Goal: Information Seeking & Learning: Learn about a topic

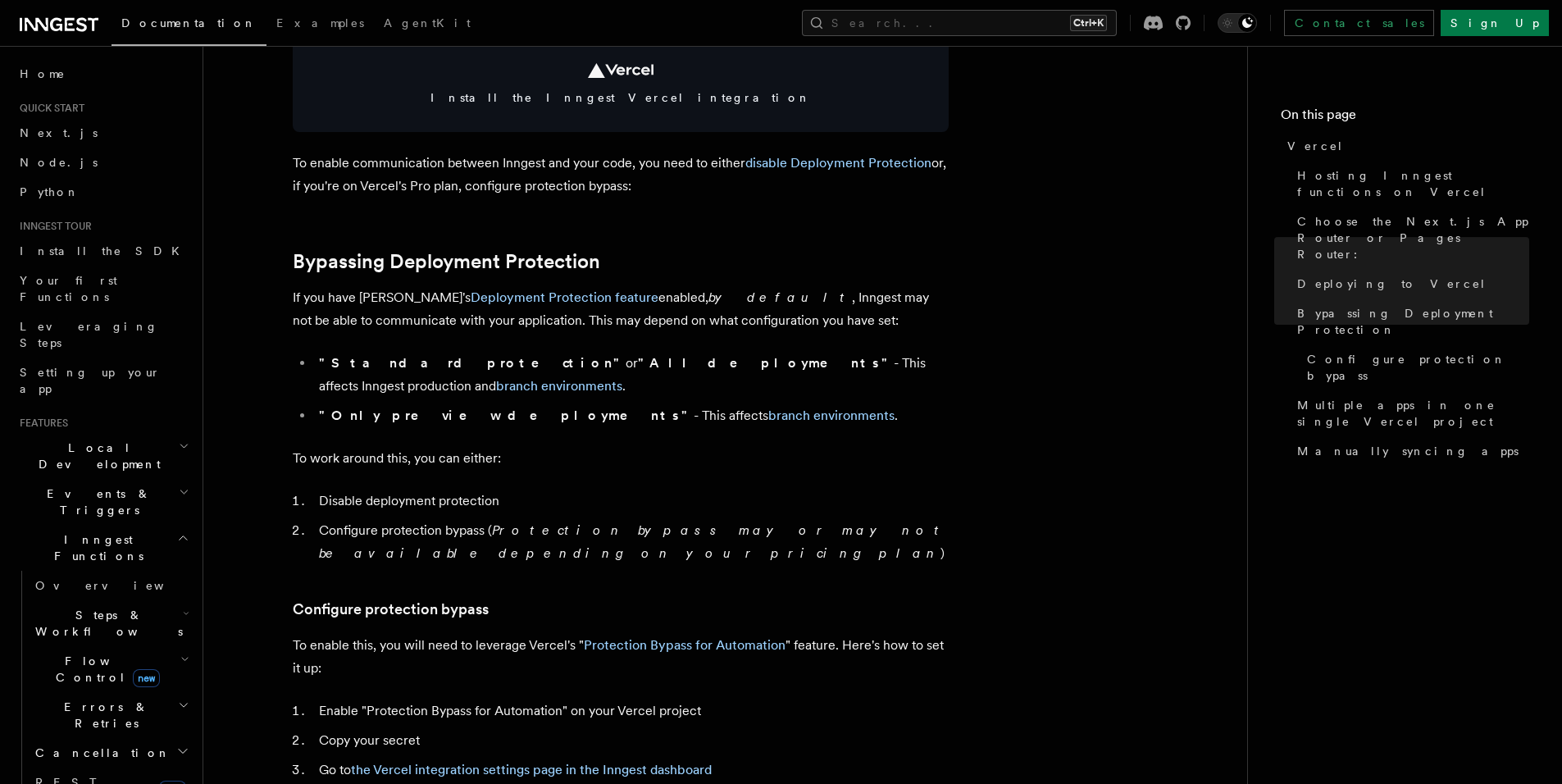
scroll to position [1035, 0]
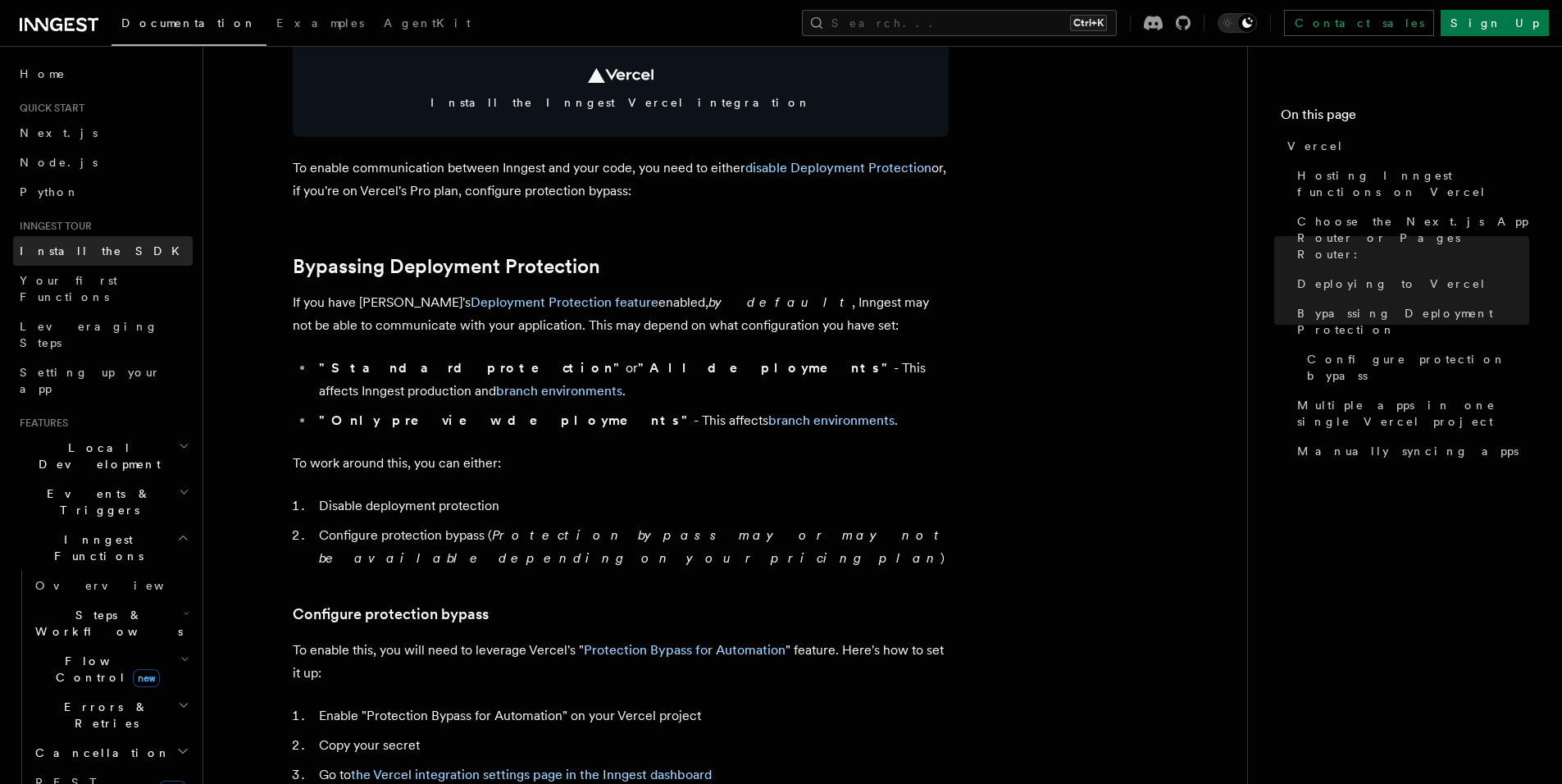
click at [94, 244] on span "Install the SDK" at bounding box center [104, 250] width 170 height 13
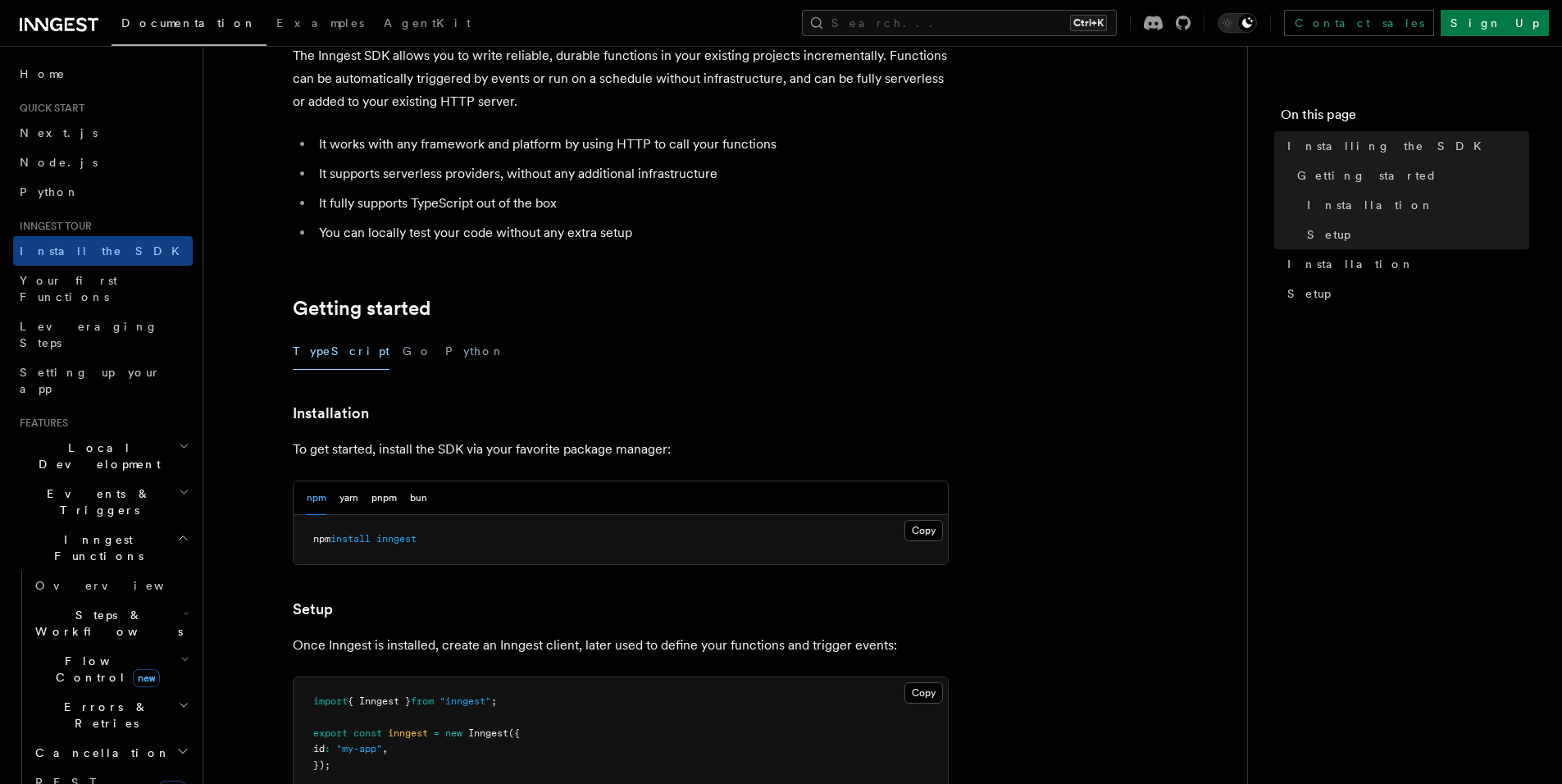
scroll to position [109, 0]
click at [914, 531] on button "Copy Copied" at bounding box center [923, 528] width 39 height 22
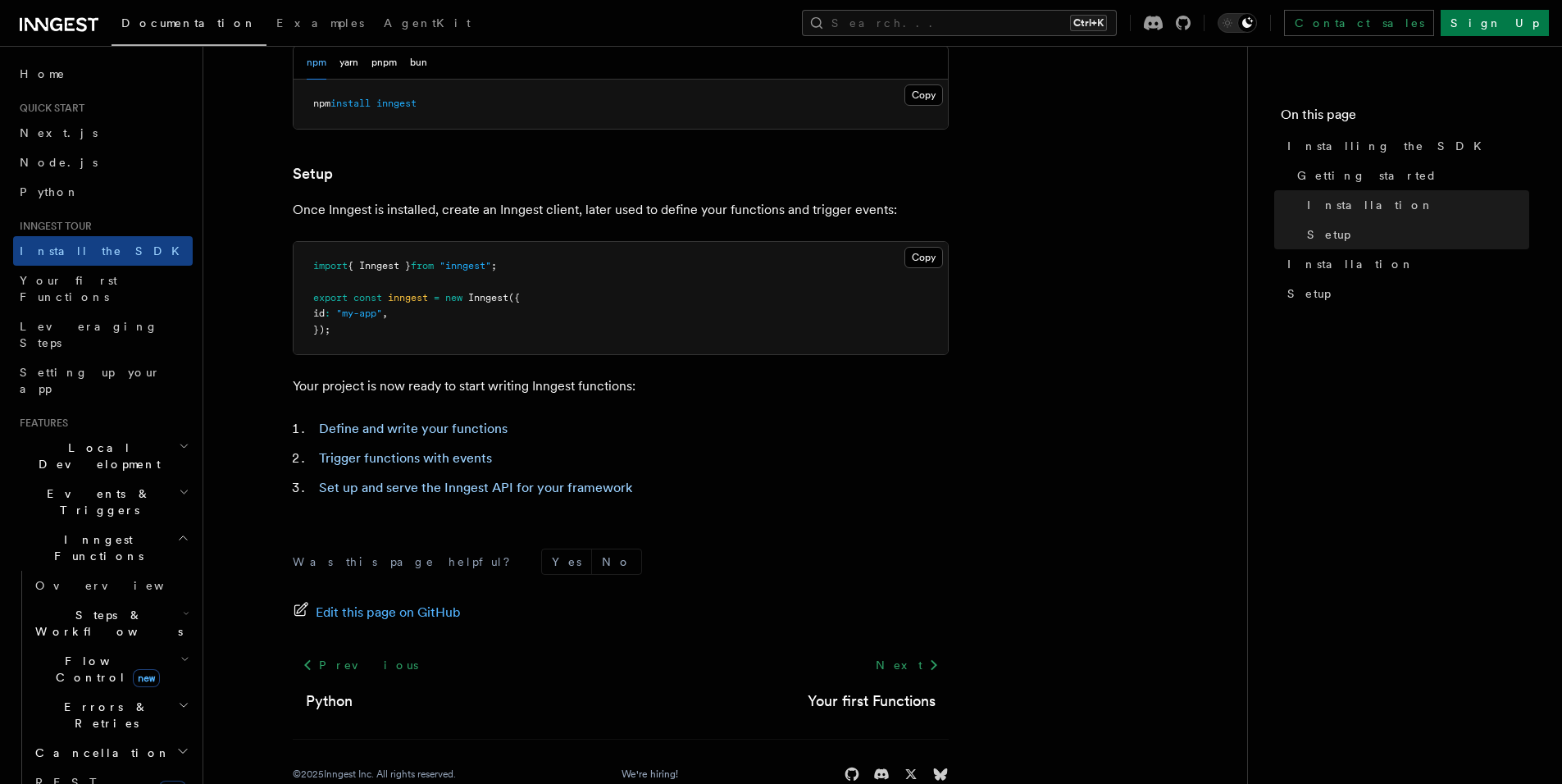
scroll to position [579, 0]
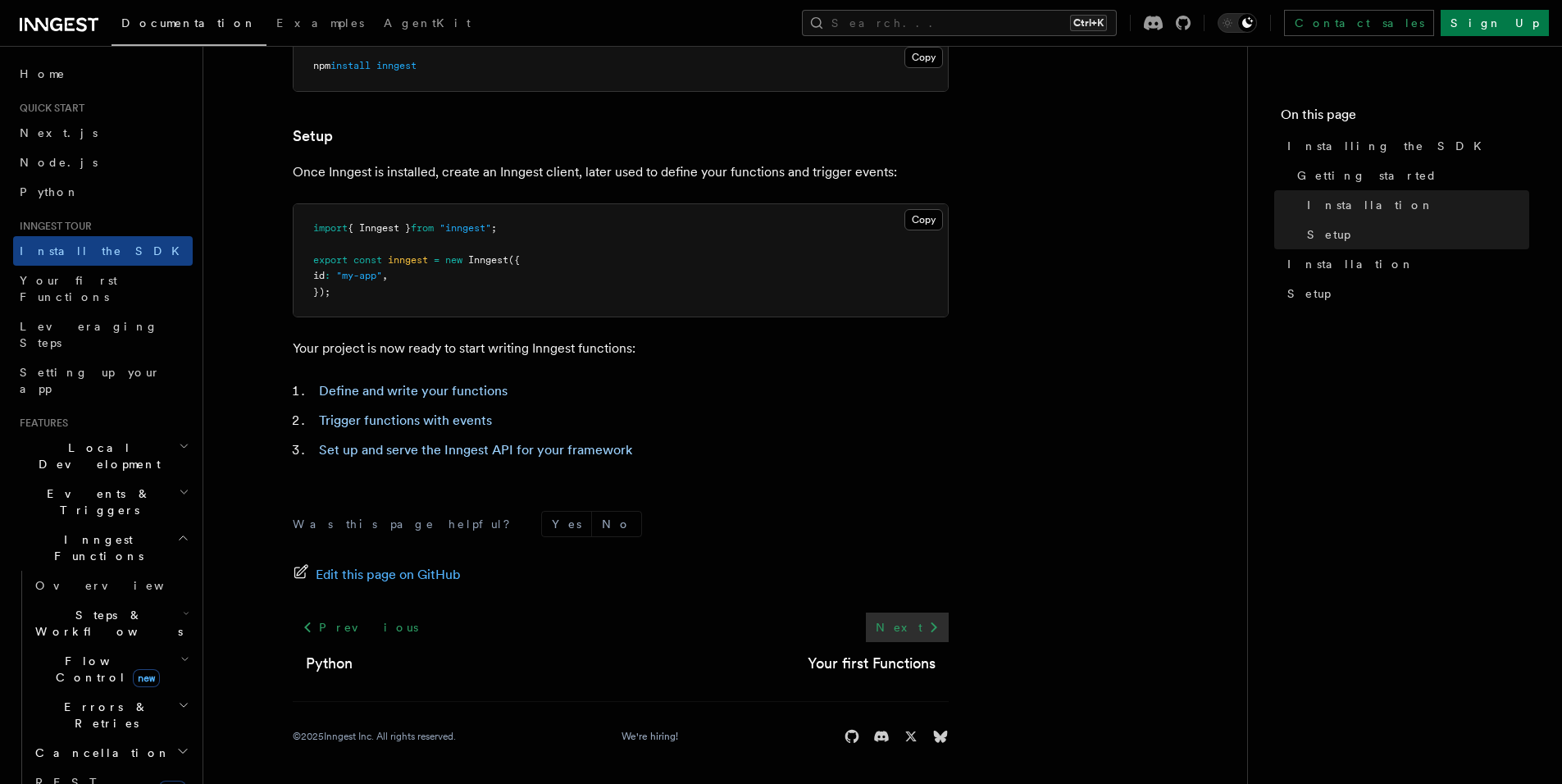
click at [933, 632] on icon at bounding box center [934, 627] width 20 height 20
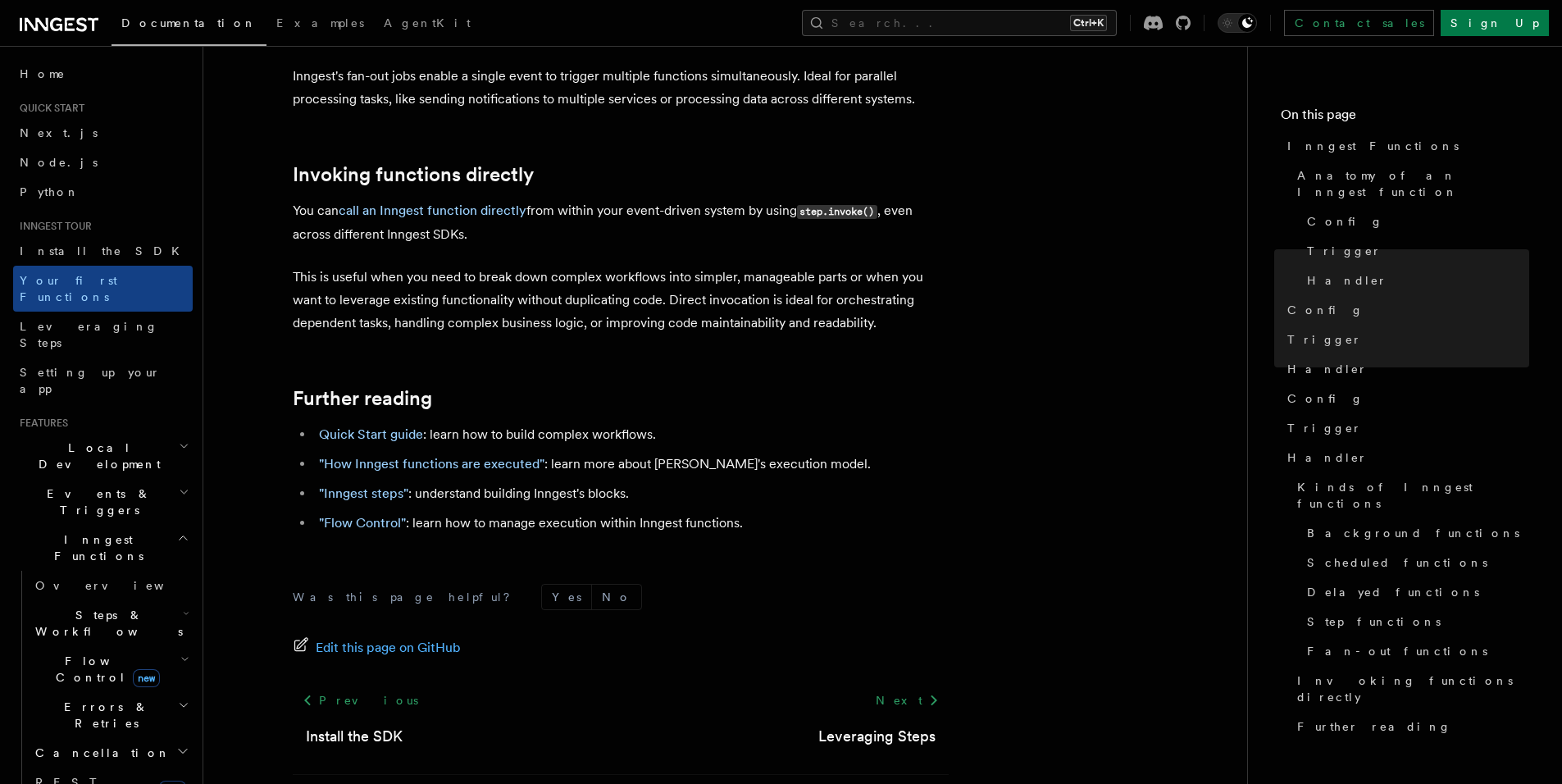
scroll to position [3235, 0]
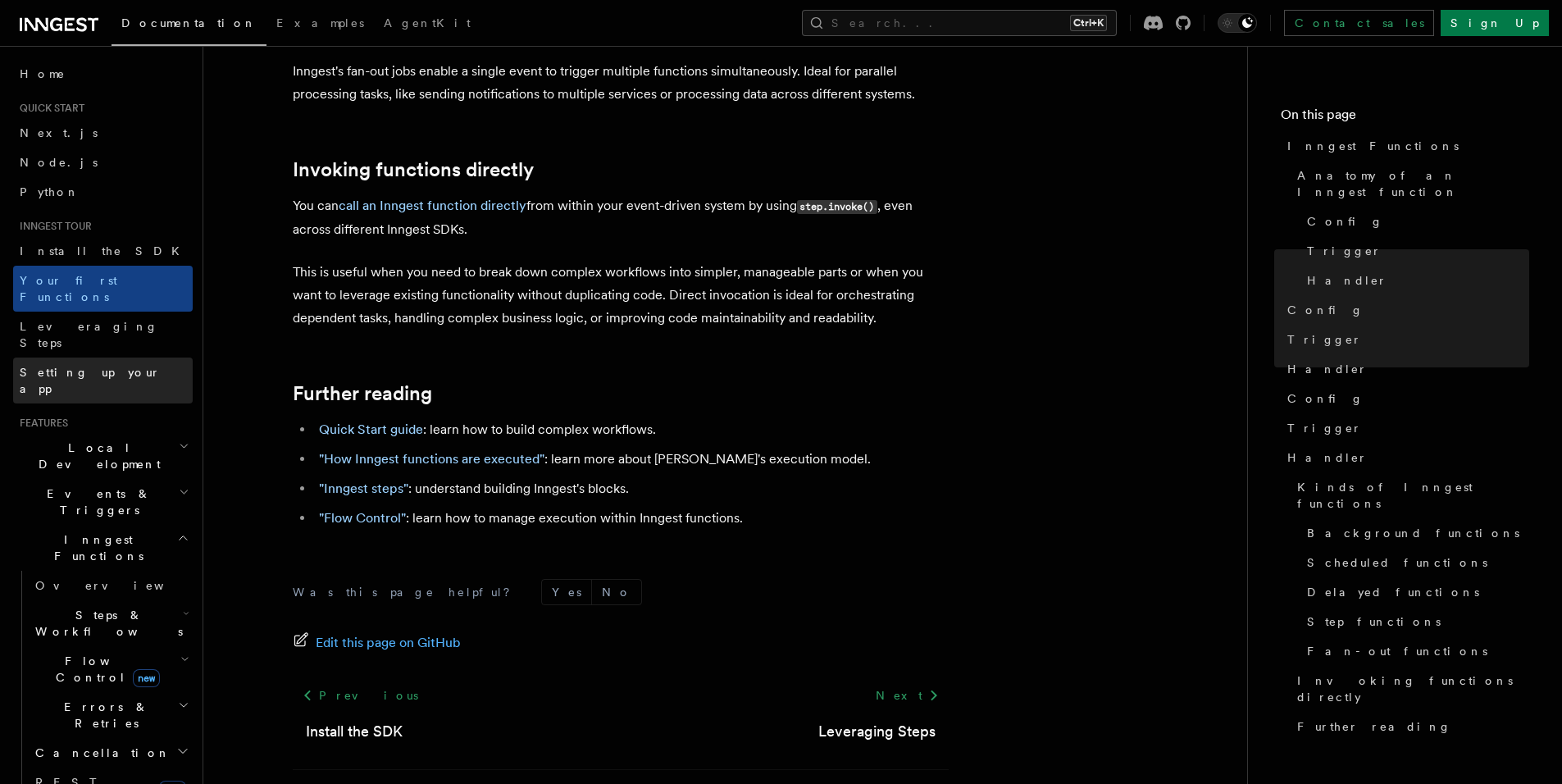
click at [124, 358] on link "Setting up your app" at bounding box center [103, 380] width 179 height 46
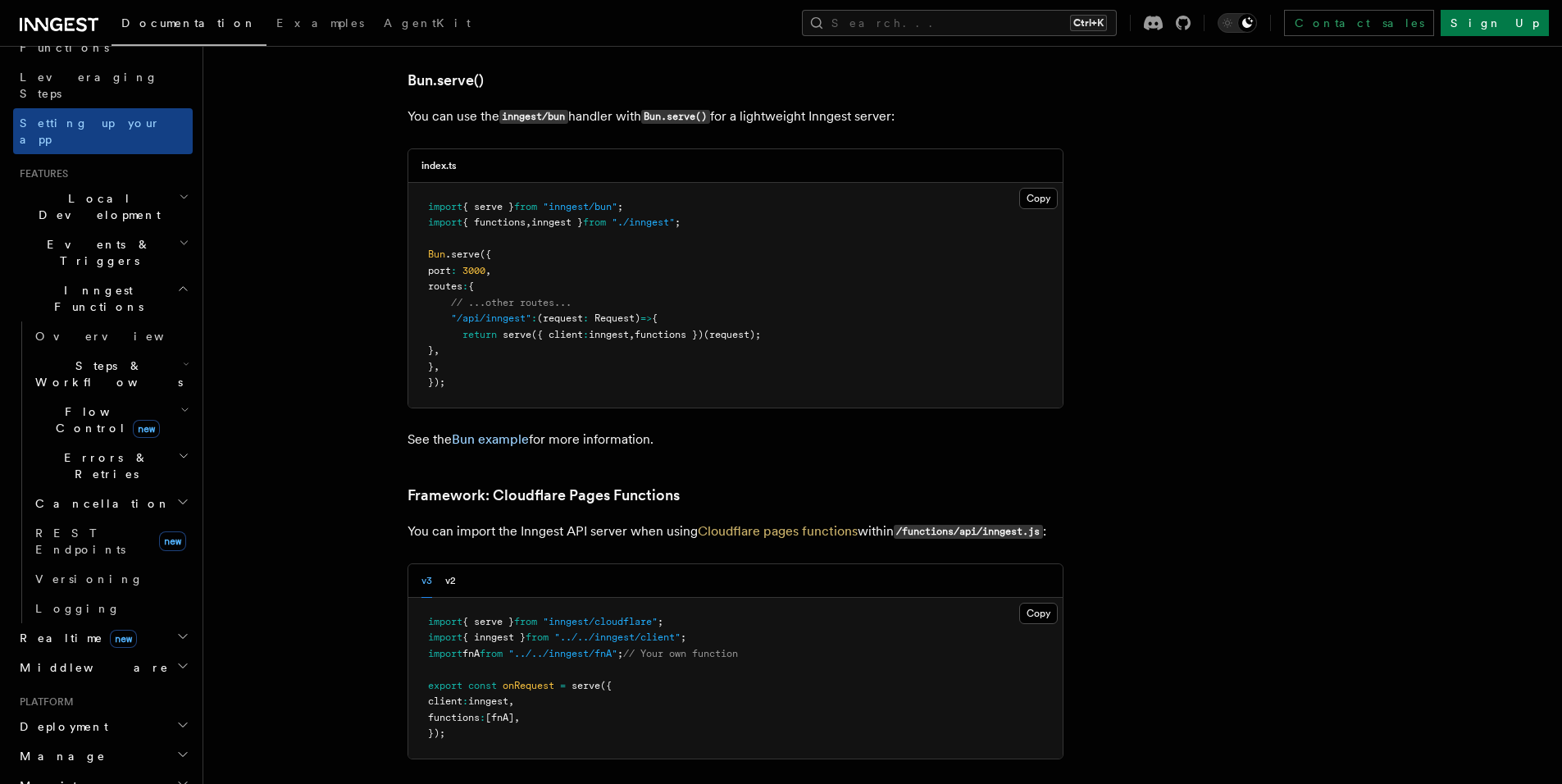
scroll to position [251, 0]
click at [111, 710] on h2 "Deployment" at bounding box center [103, 725] width 179 height 30
click at [99, 739] on link "Overview" at bounding box center [110, 754] width 164 height 30
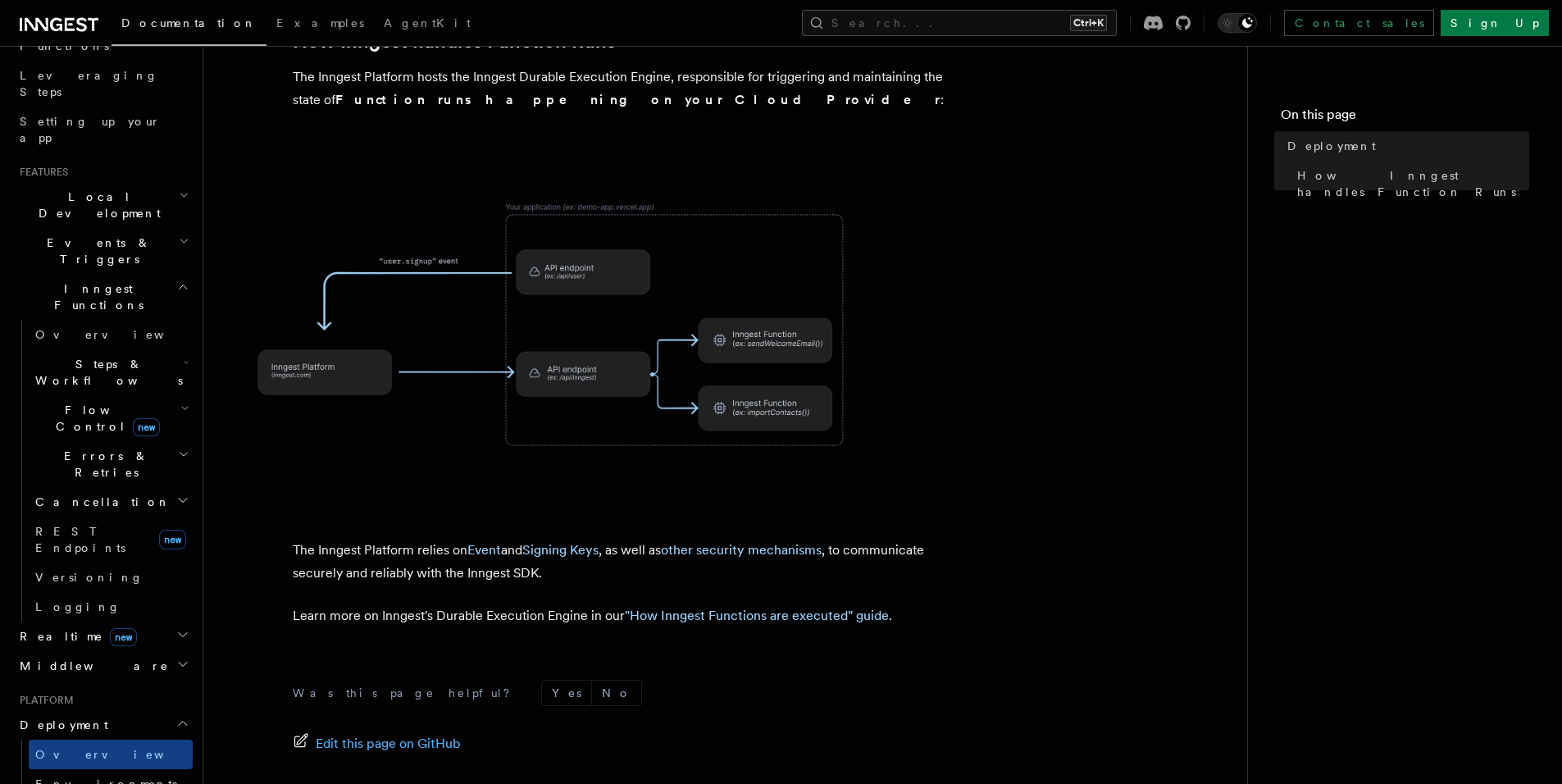
scroll to position [615, 0]
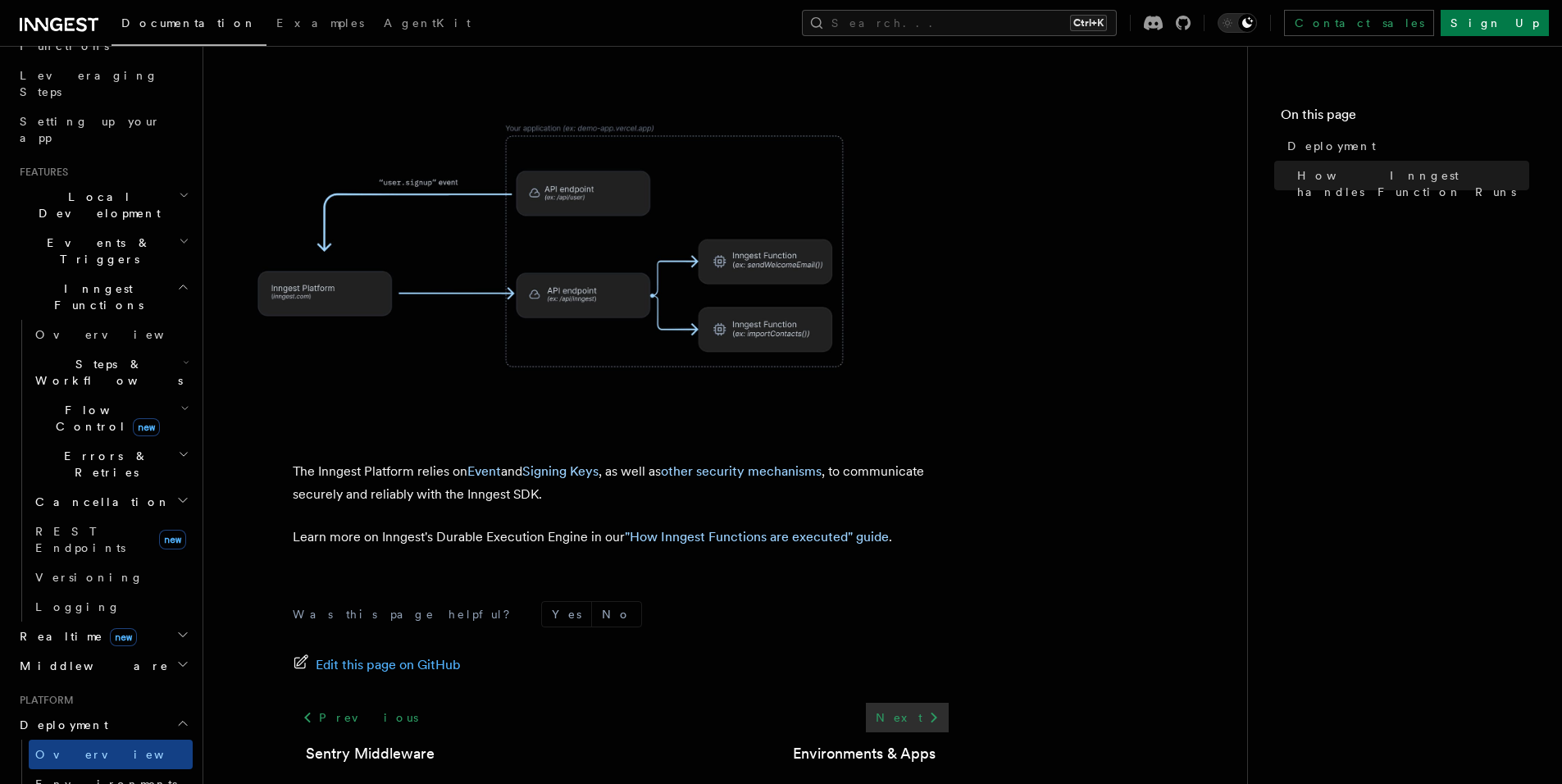
click at [938, 708] on icon at bounding box center [934, 718] width 20 height 20
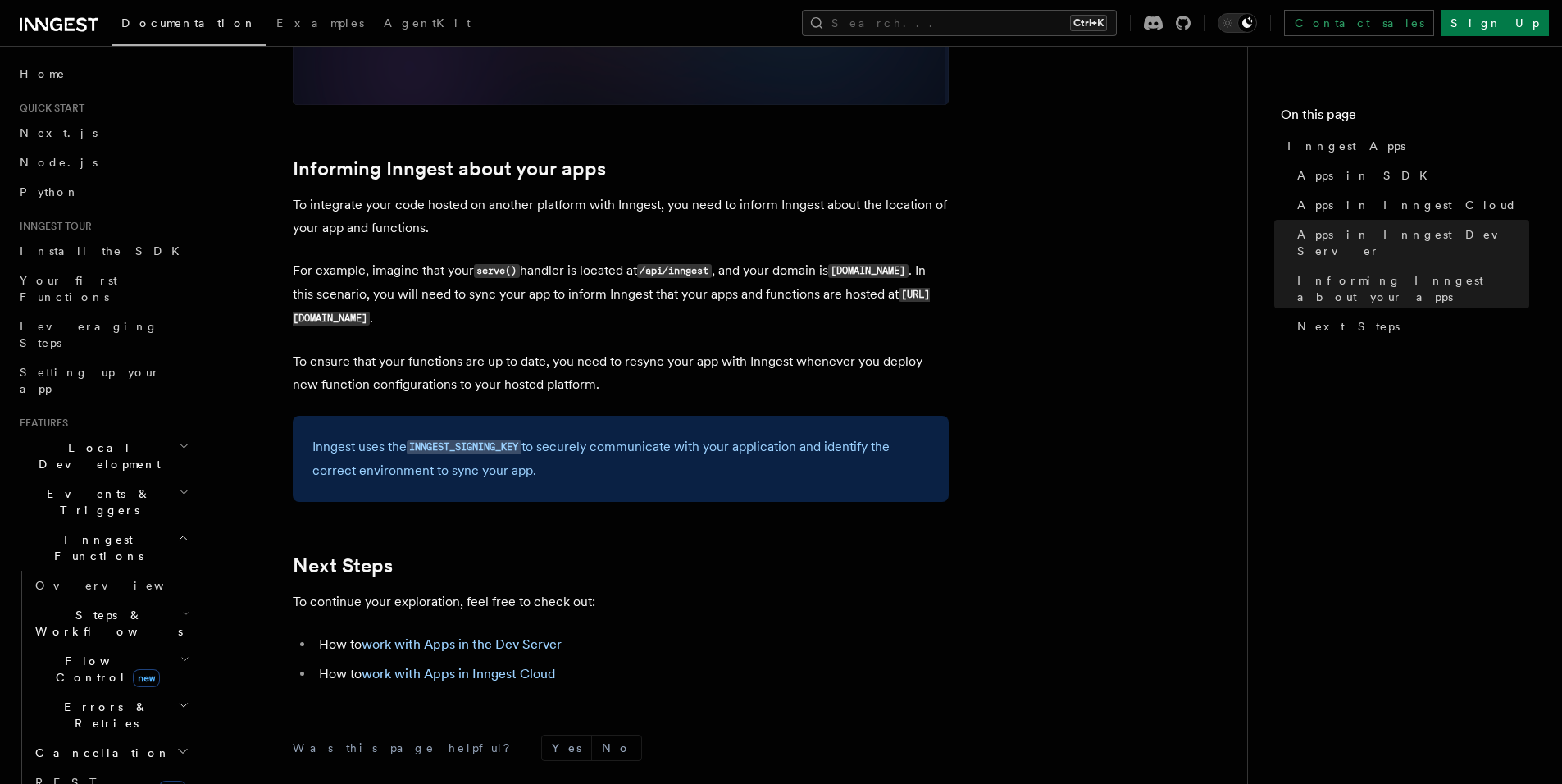
scroll to position [2604, 0]
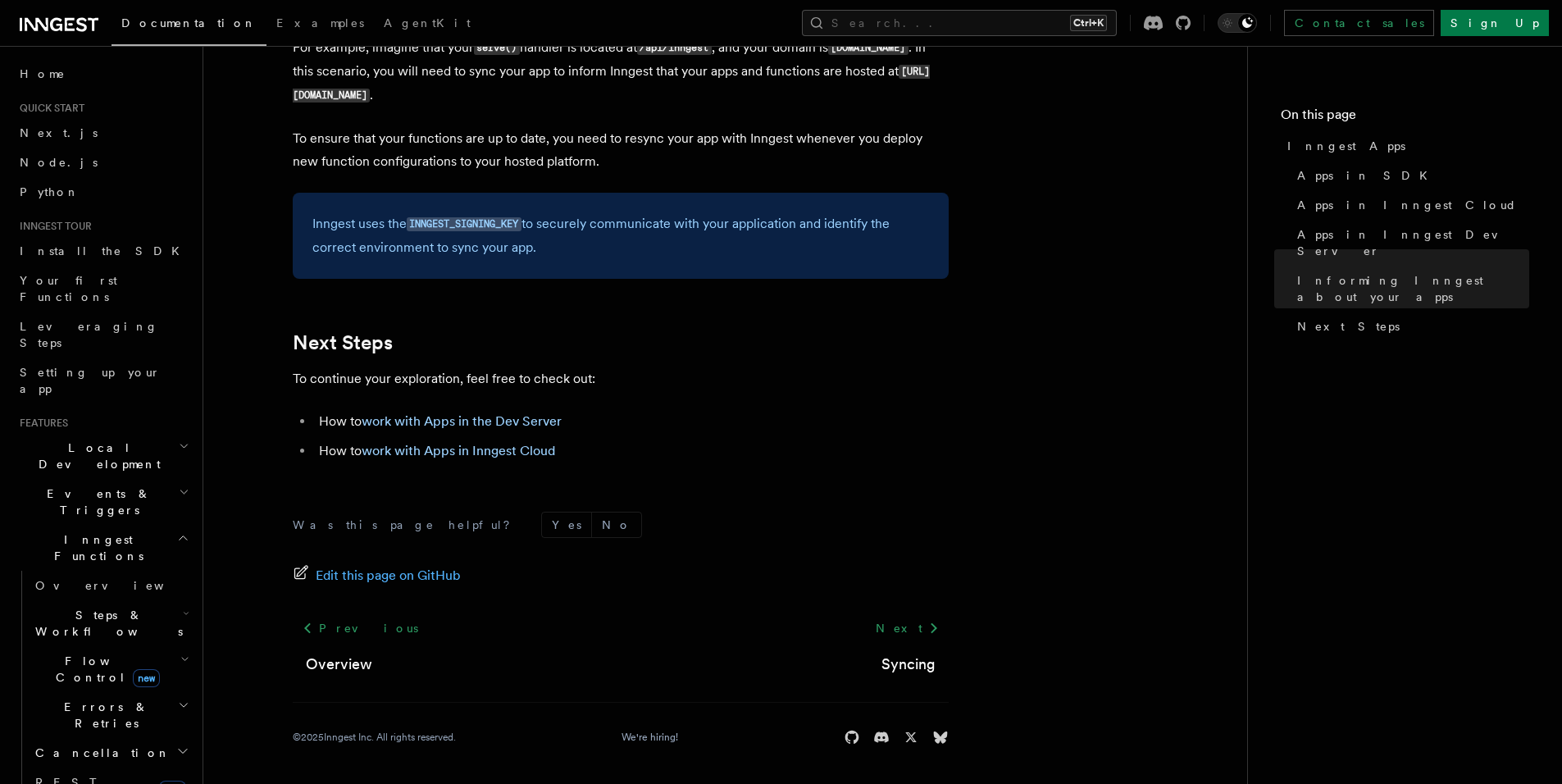
click at [100, 440] on span "Local Development" at bounding box center [96, 456] width 166 height 33
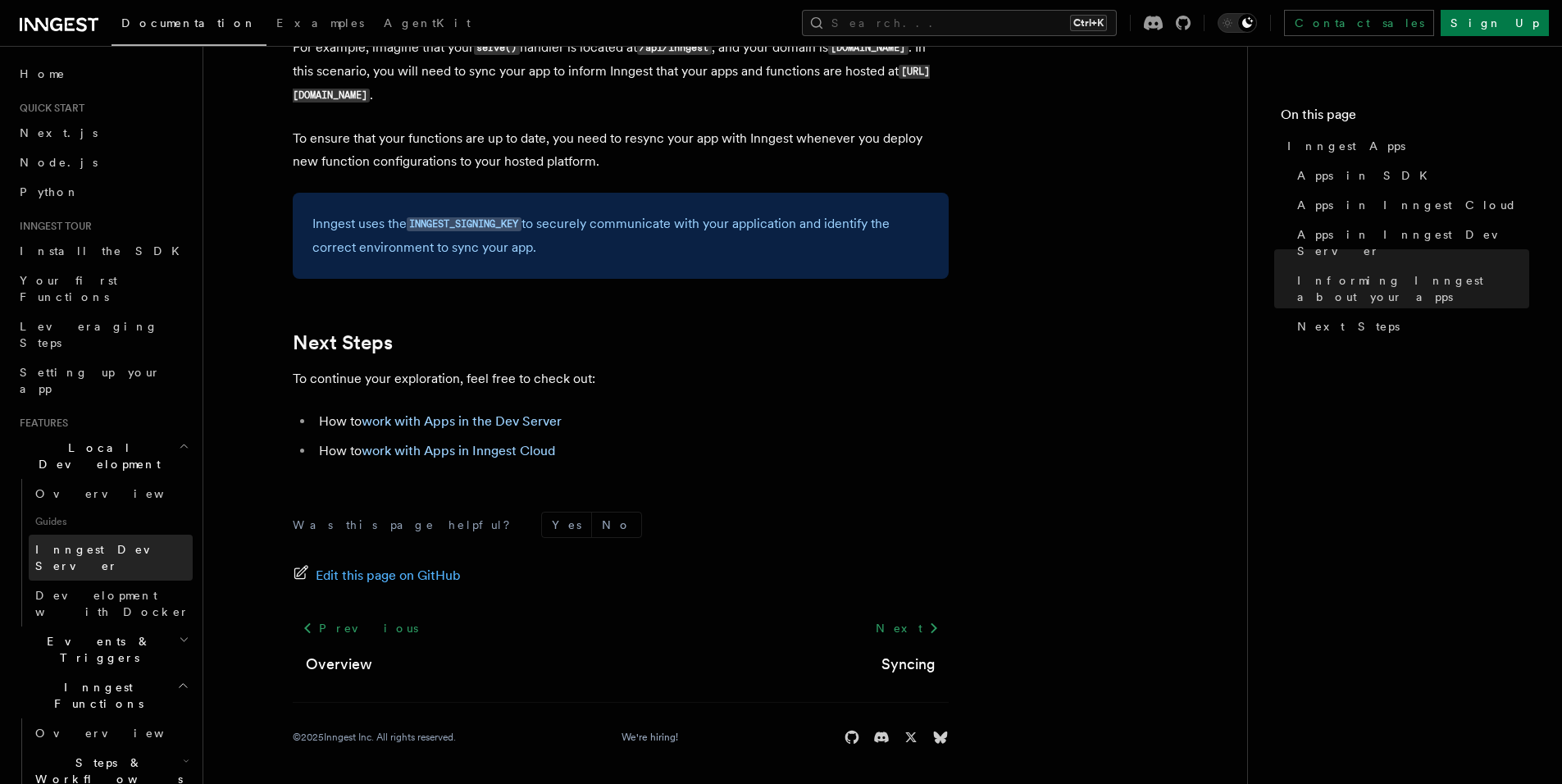
click at [115, 543] on span "Inngest Dev Server" at bounding box center [105, 557] width 140 height 30
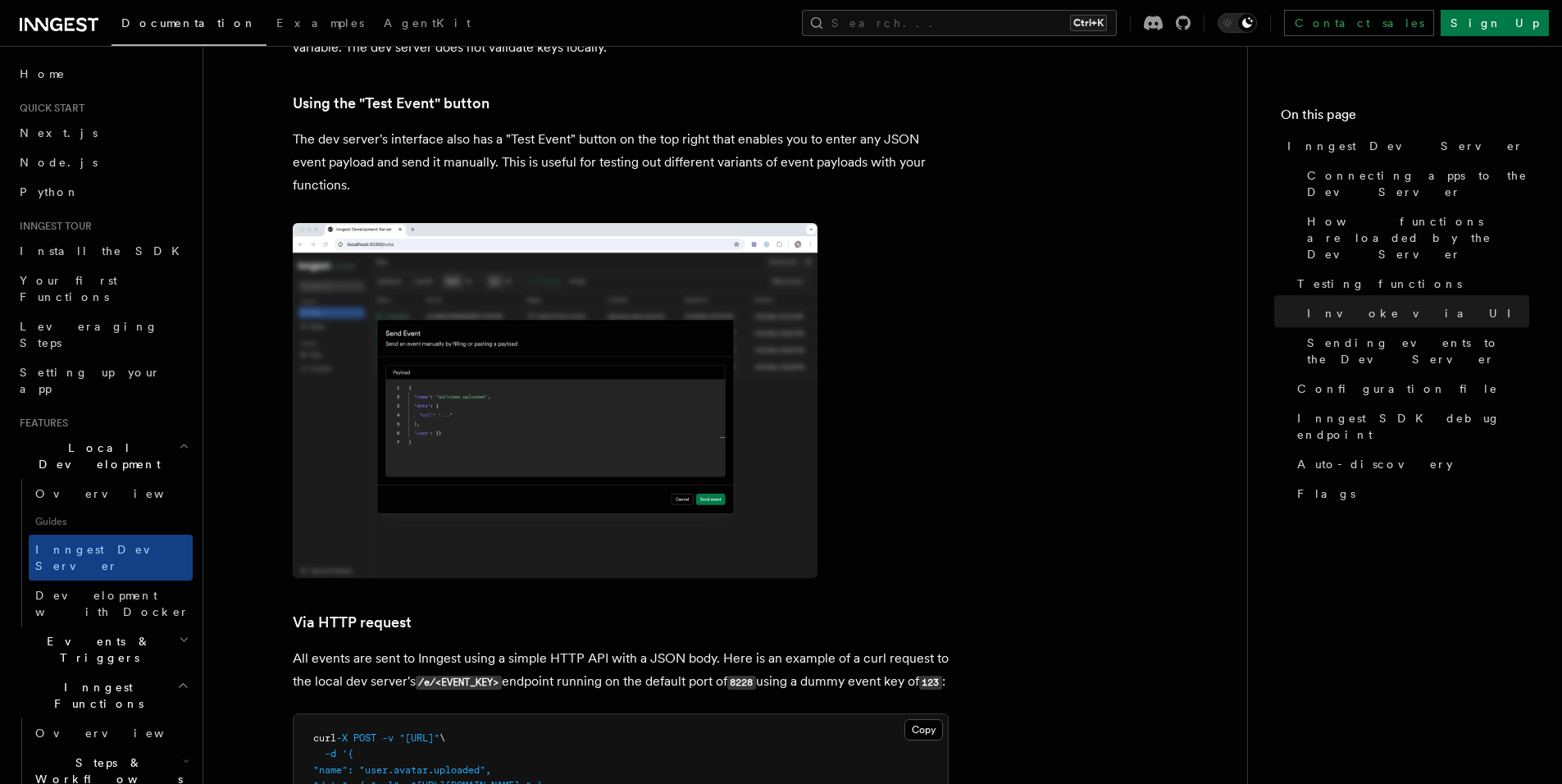
scroll to position [2870, 0]
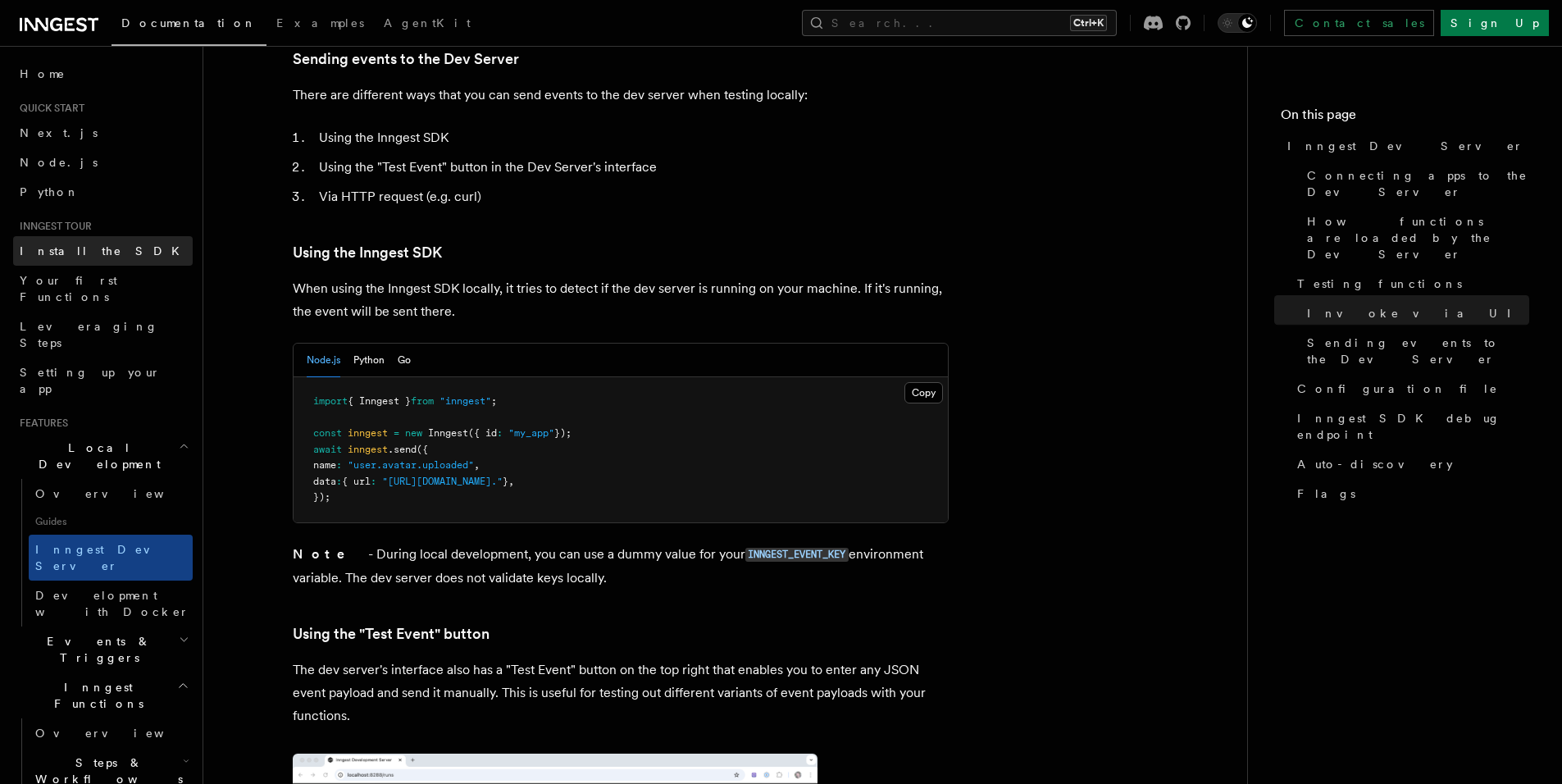
click at [116, 252] on link "Install the SDK" at bounding box center [103, 250] width 179 height 30
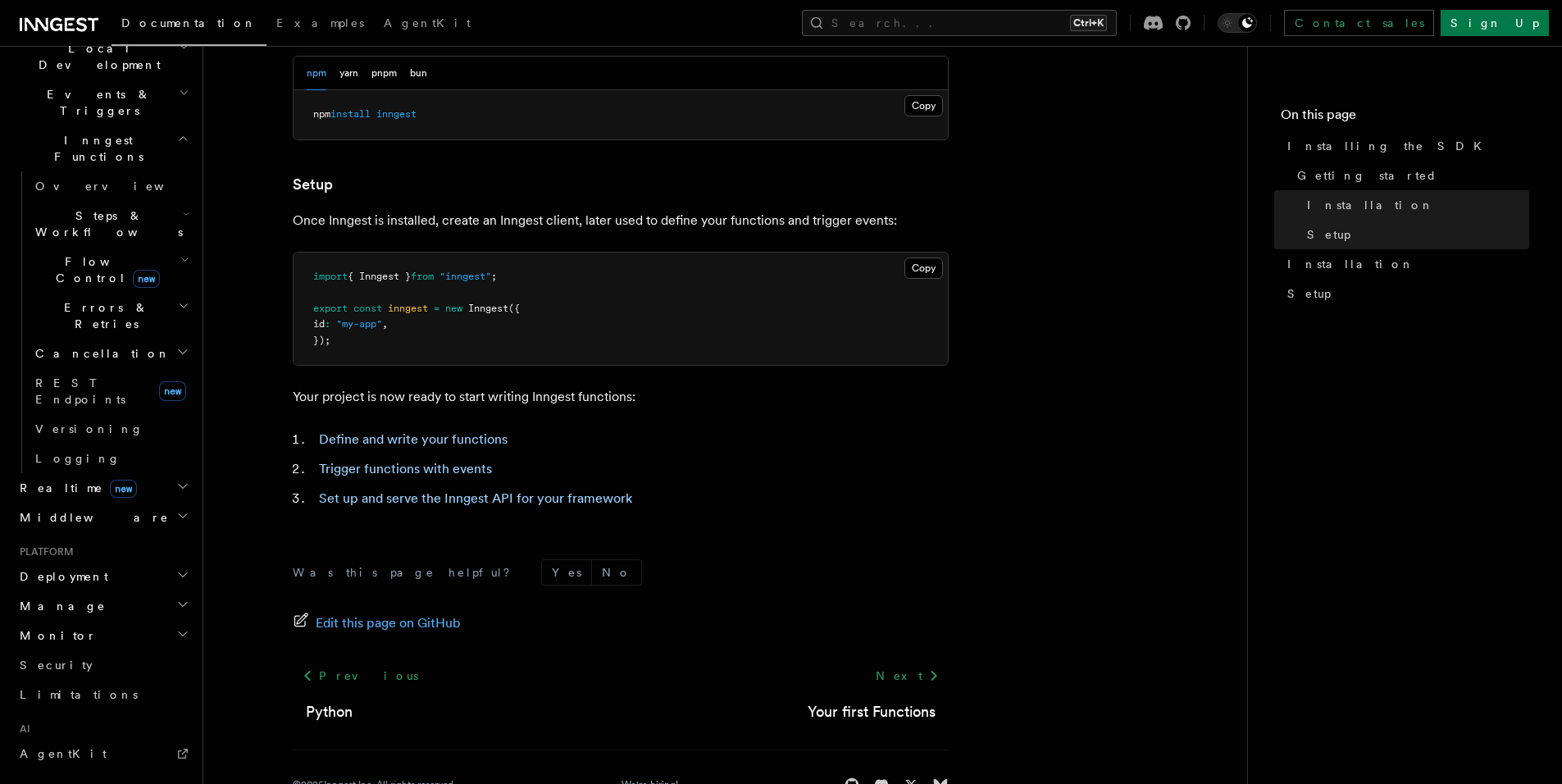
scroll to position [579, 0]
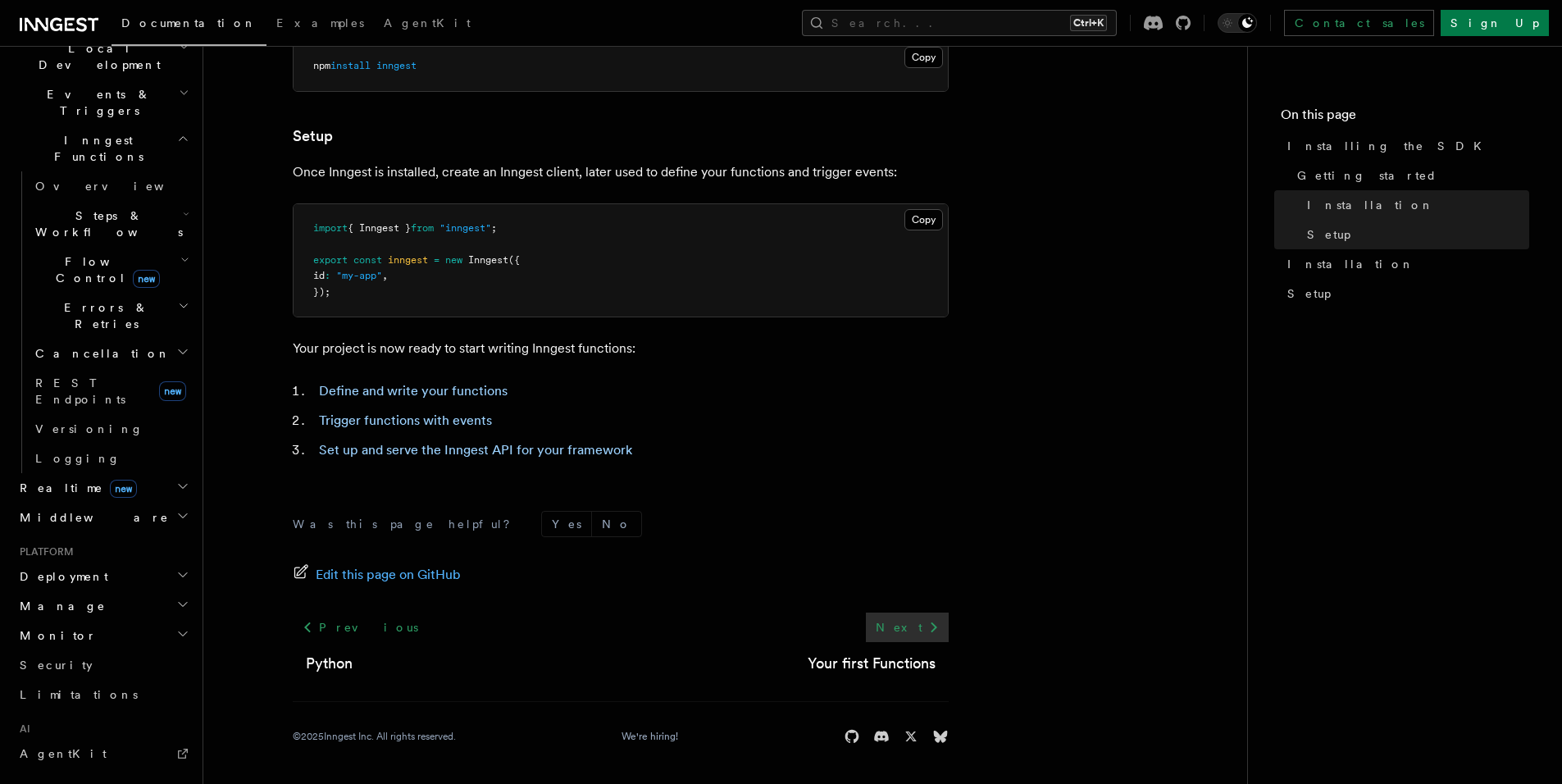
click at [921, 620] on link "Next" at bounding box center [907, 627] width 83 height 30
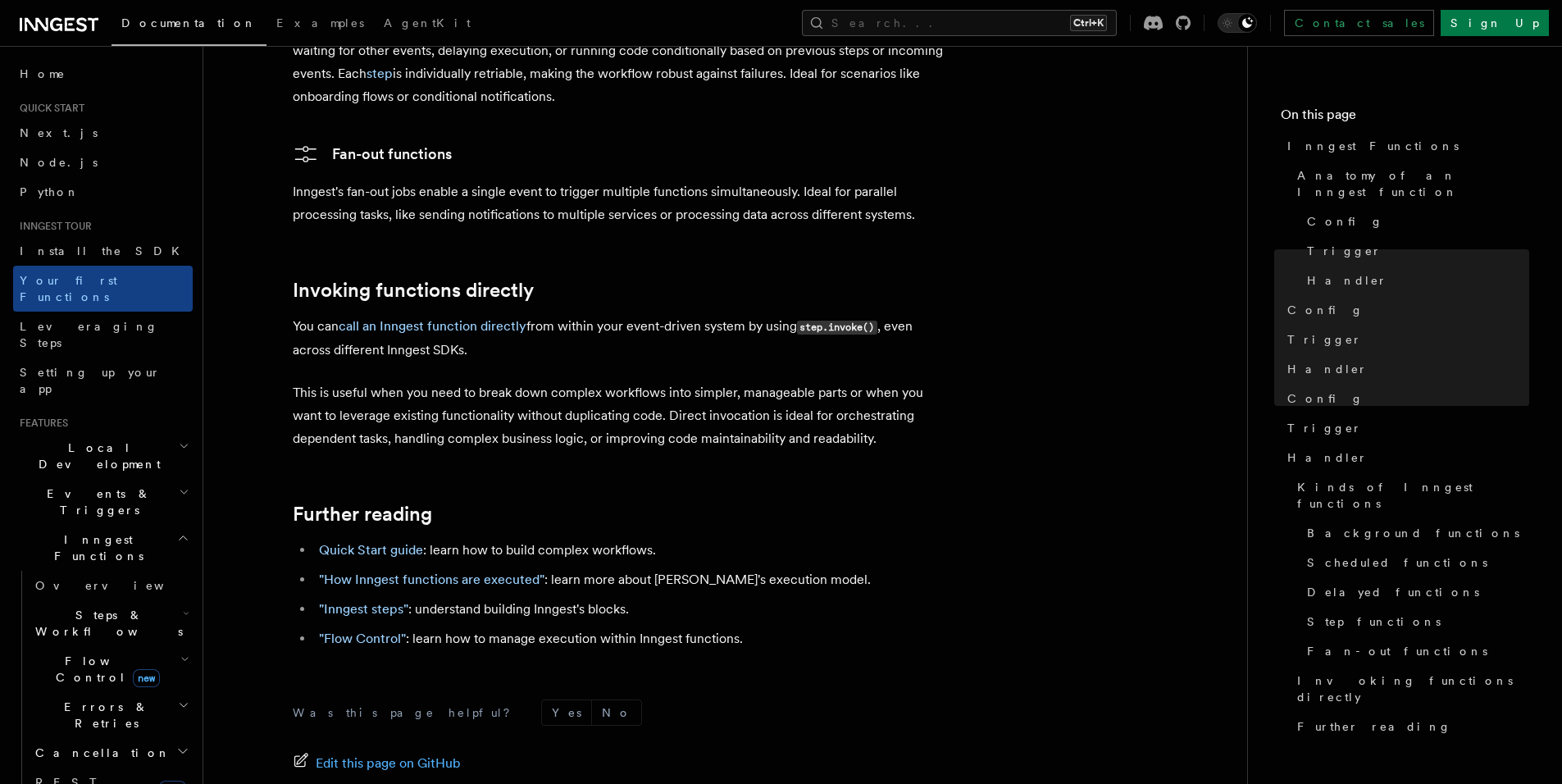
scroll to position [3235, 0]
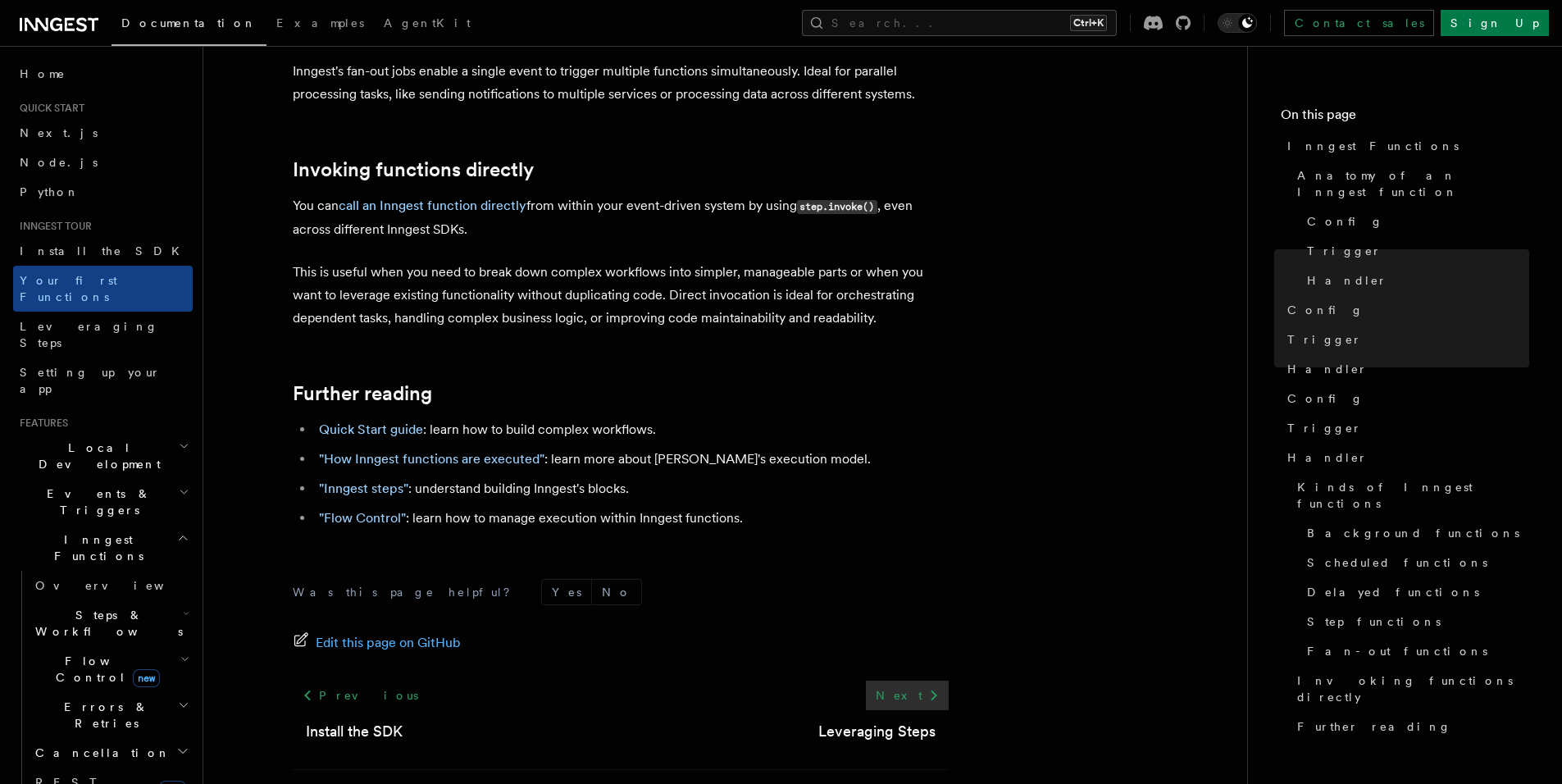
click at [920, 681] on link "Next" at bounding box center [907, 695] width 83 height 30
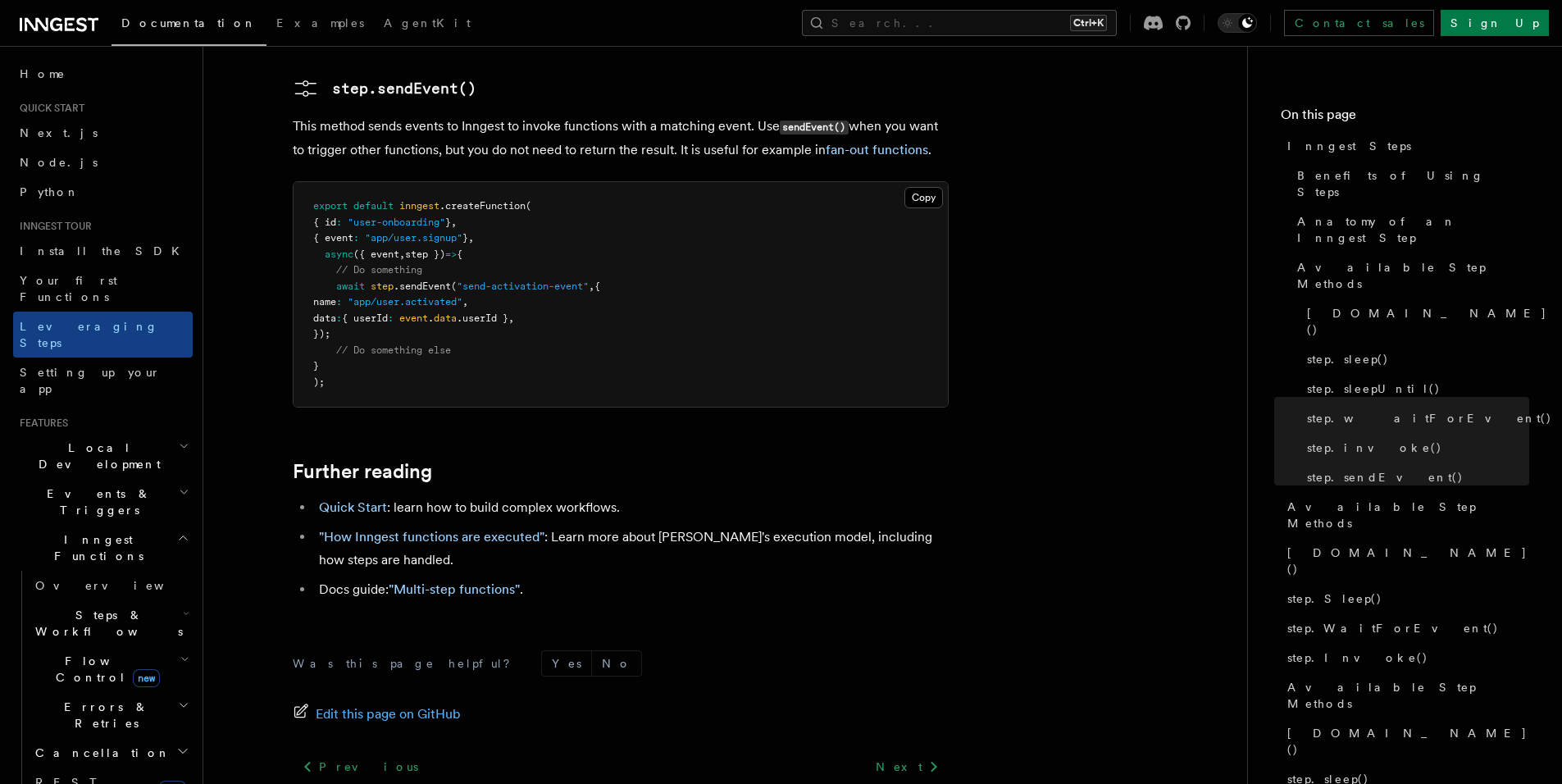
scroll to position [3542, 0]
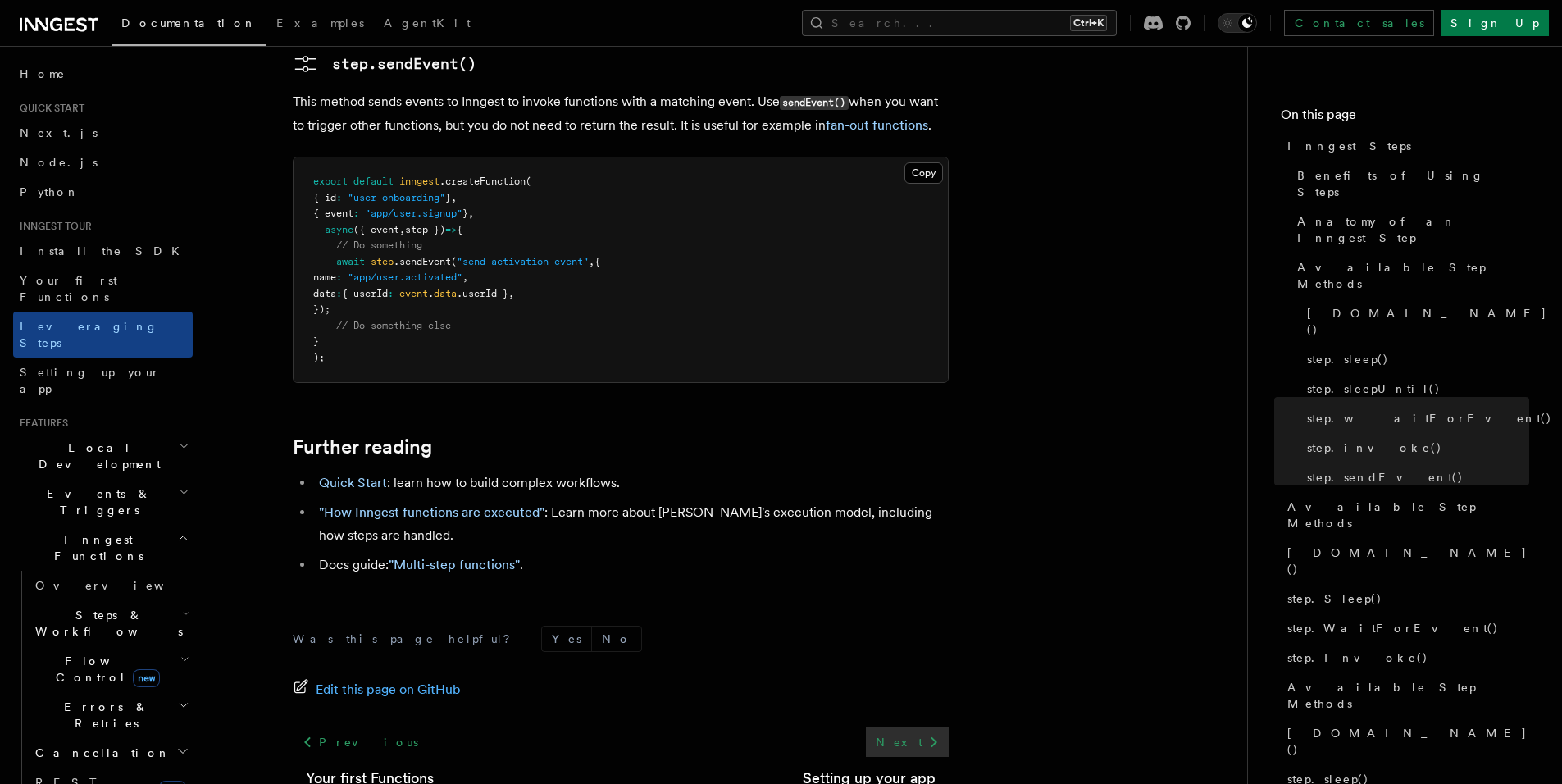
click at [914, 727] on link "Next" at bounding box center [907, 742] width 83 height 30
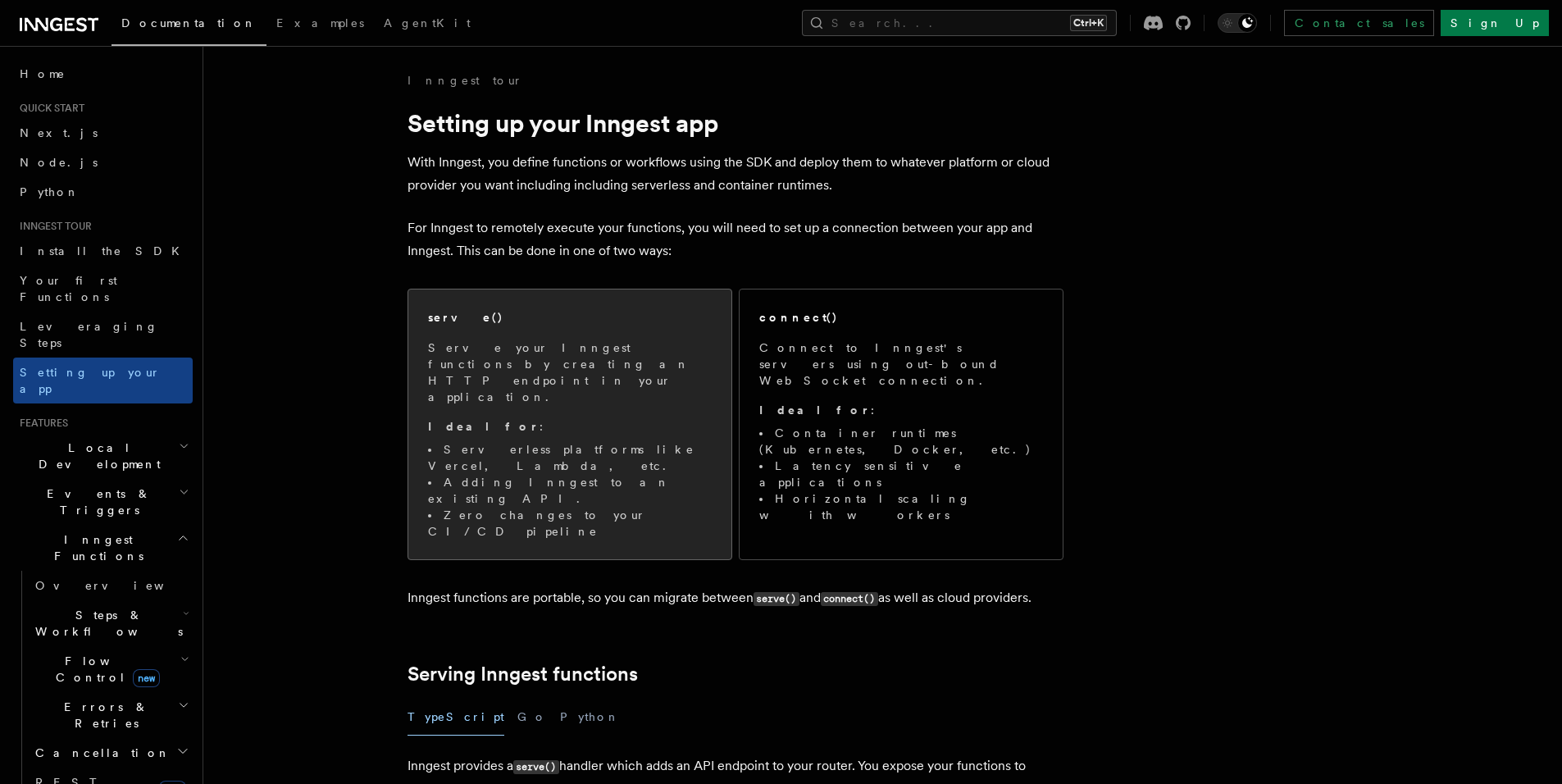
click at [588, 335] on div "serve() Serve your Inngest functions by creating an HTTP endpoint in your appli…" at bounding box center [570, 424] width 284 height 231
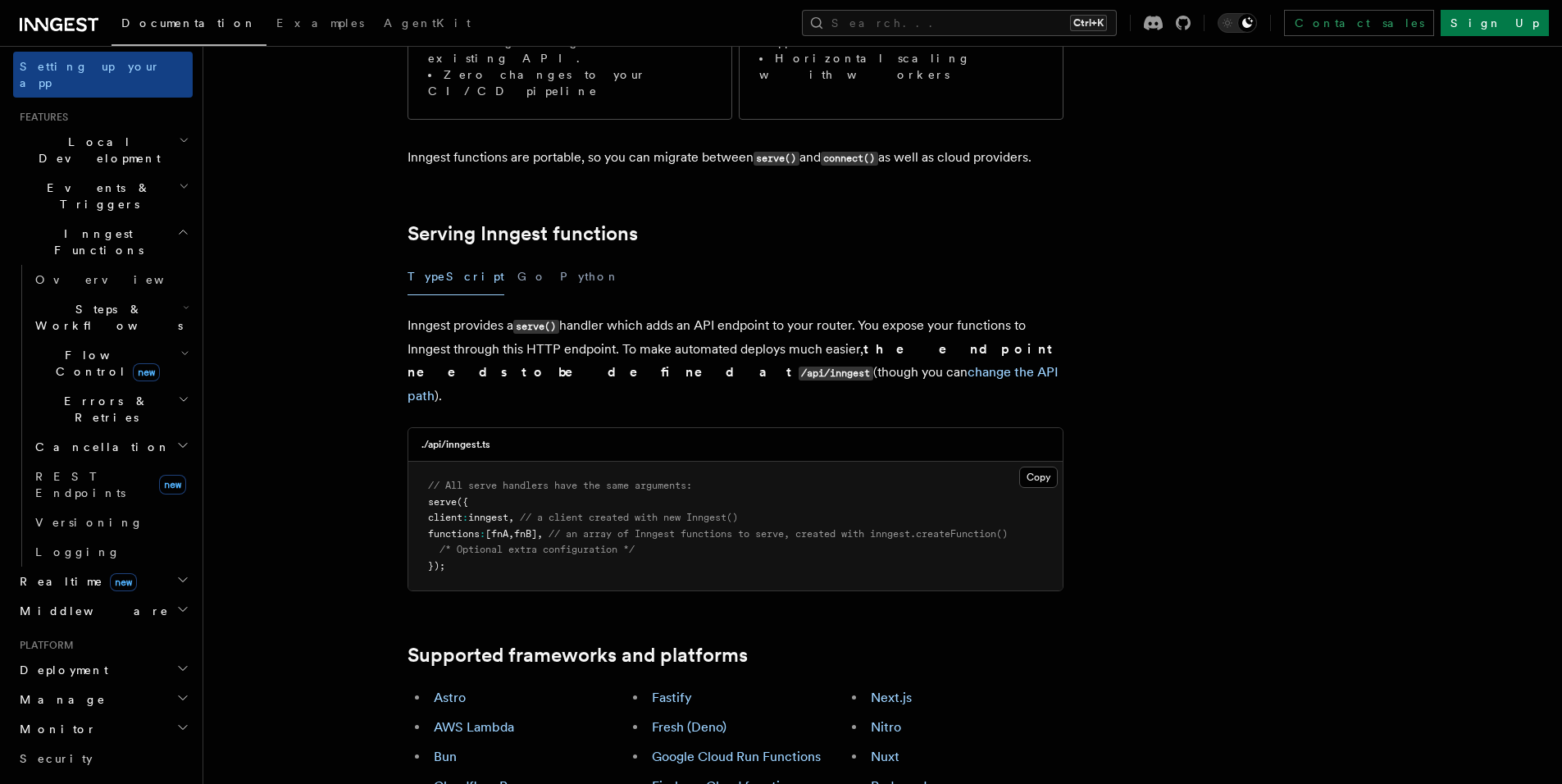
scroll to position [309, 0]
click at [114, 653] on h2 "Deployment" at bounding box center [103, 667] width 179 height 30
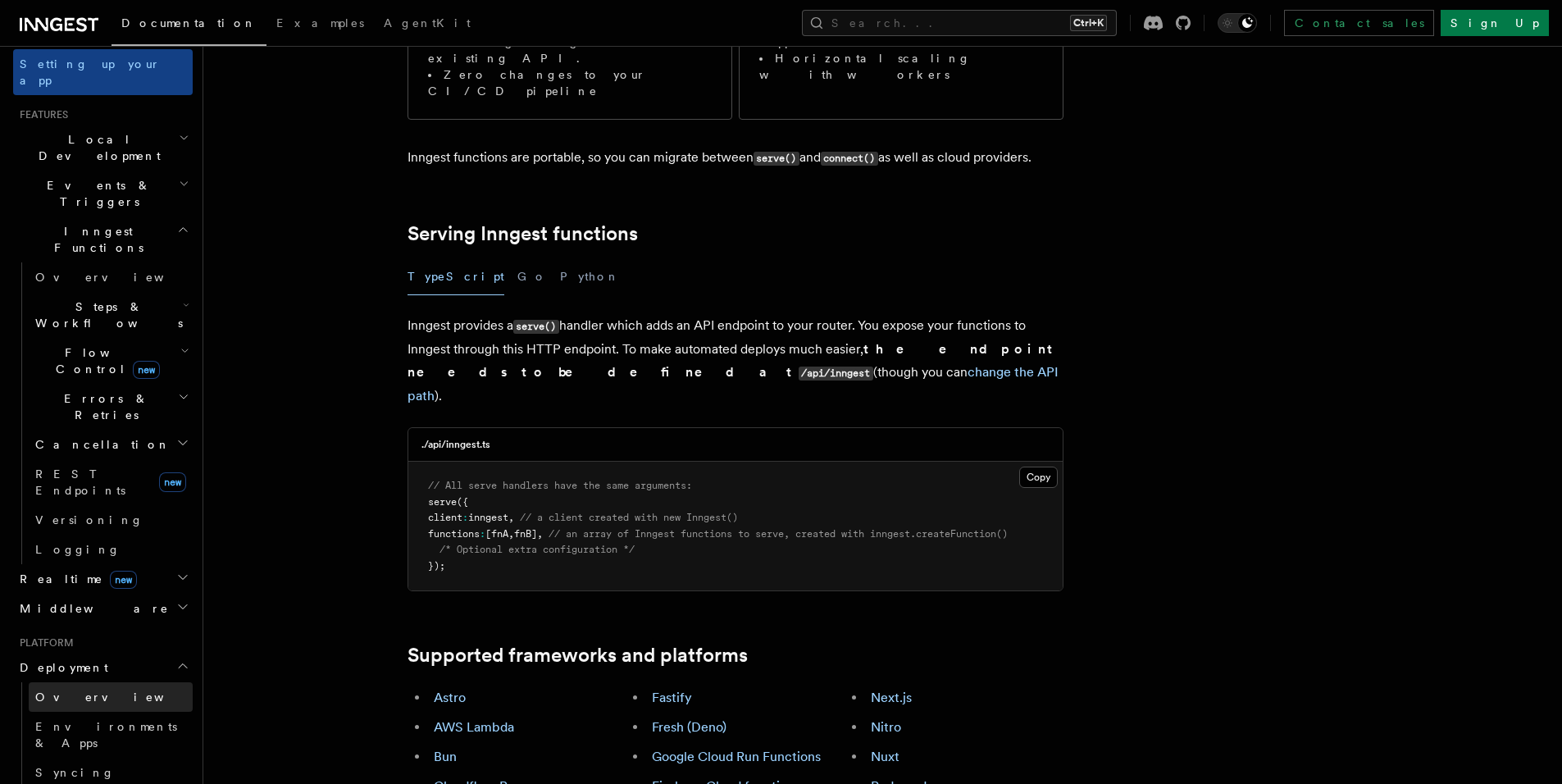
click at [112, 683] on link "Overview" at bounding box center [110, 697] width 164 height 30
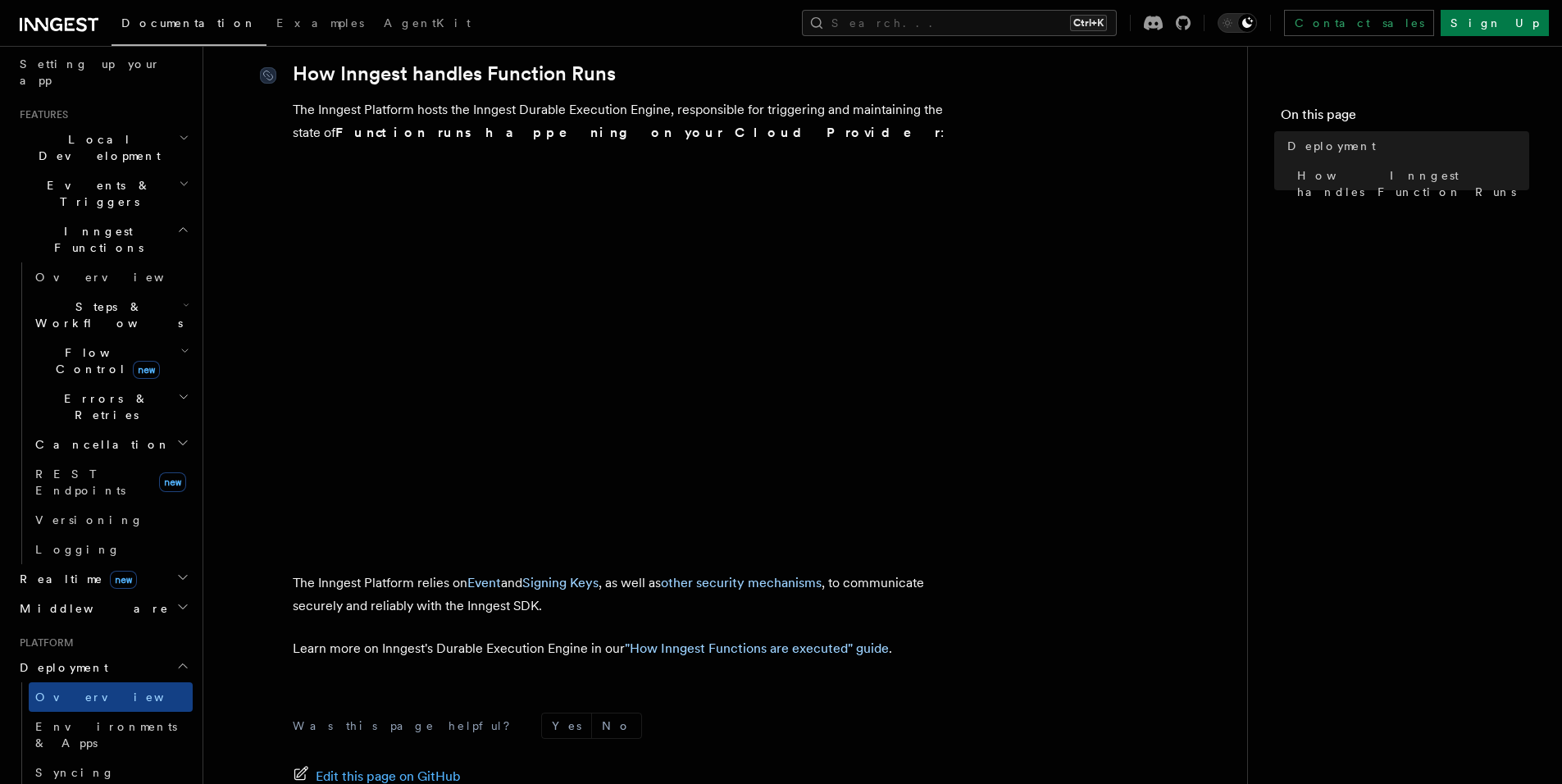
scroll to position [615, 0]
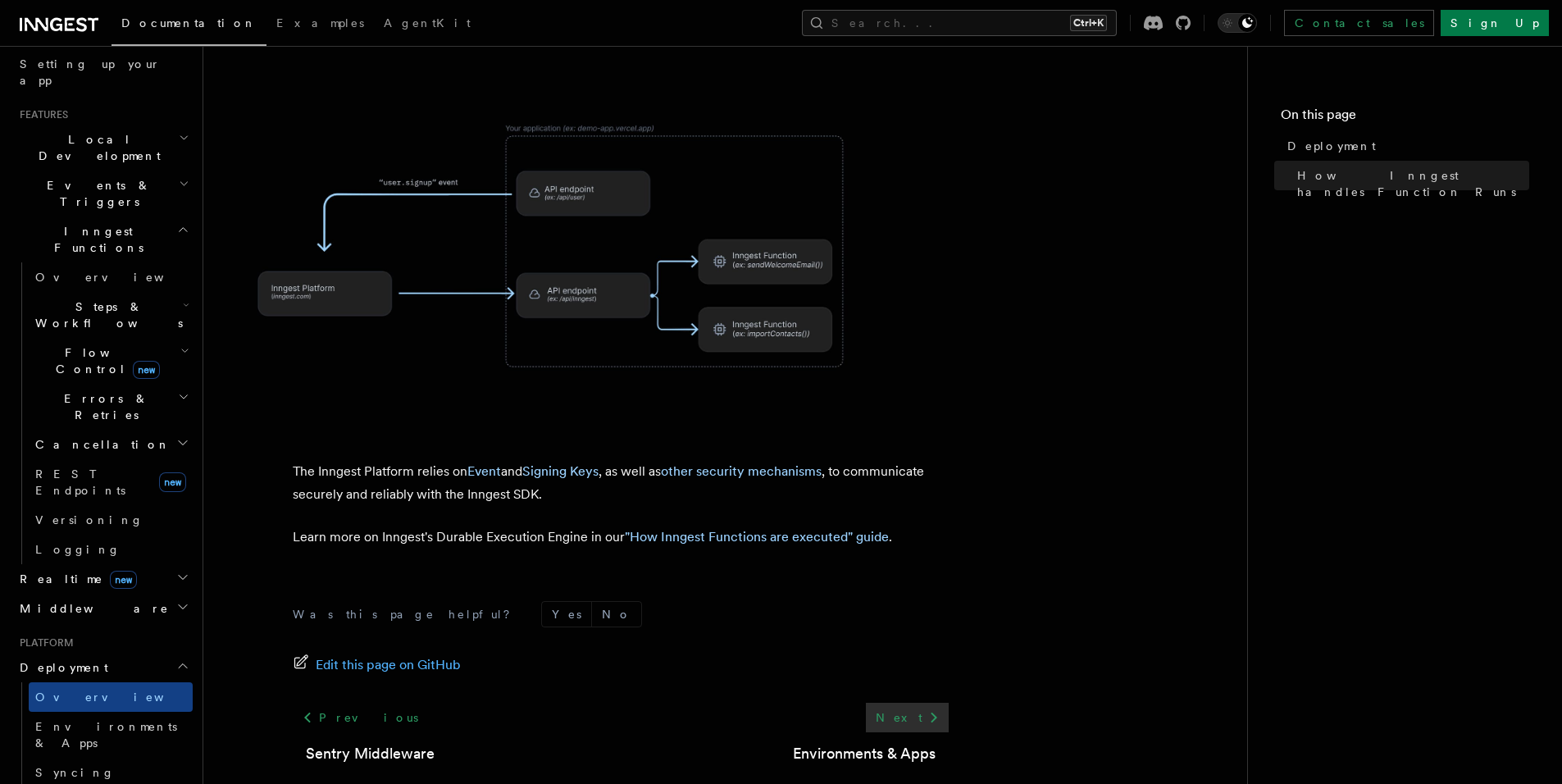
click at [936, 702] on link "Next" at bounding box center [907, 717] width 83 height 30
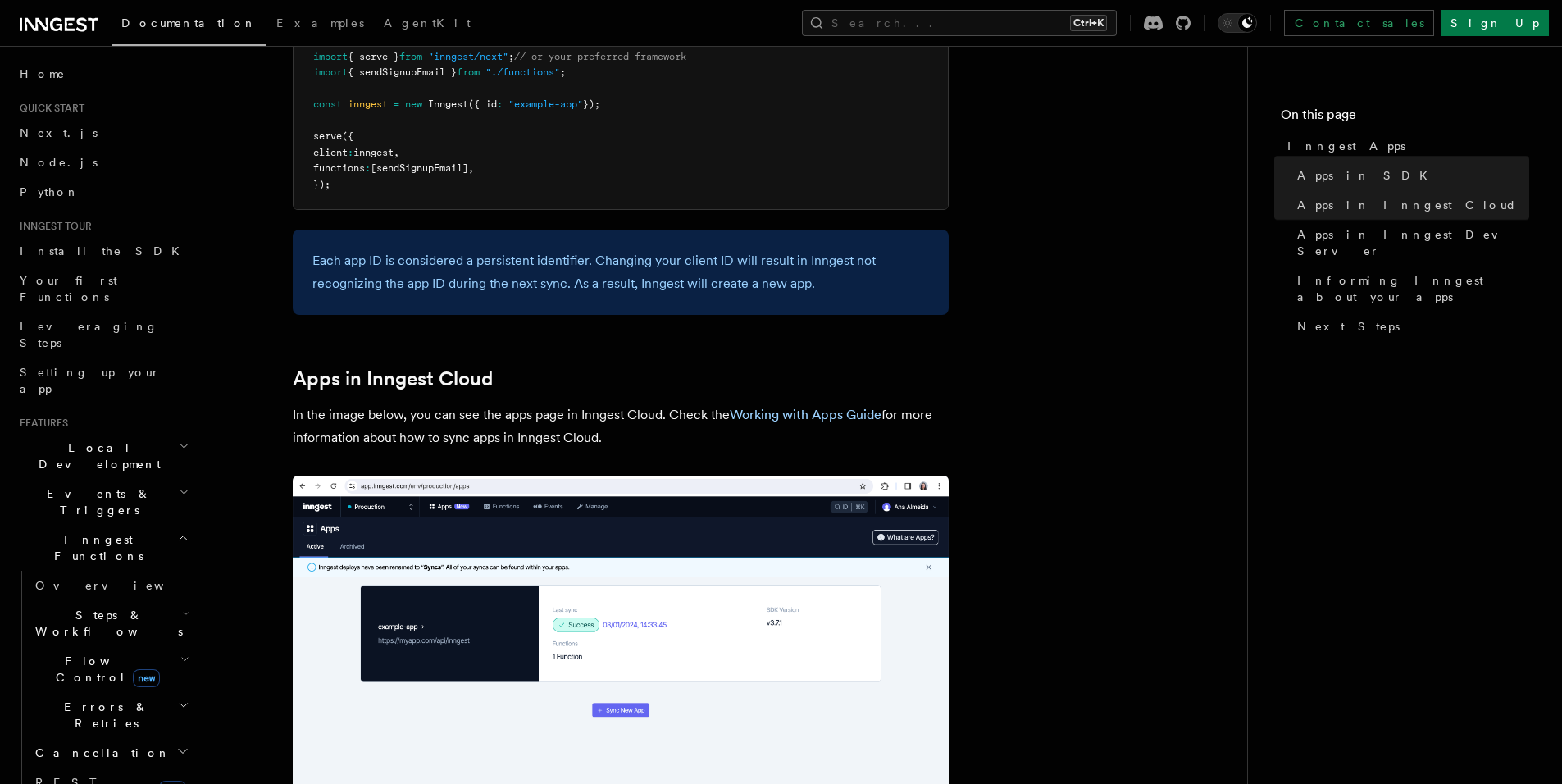
scroll to position [1087, 0]
